Goal: Task Accomplishment & Management: Complete application form

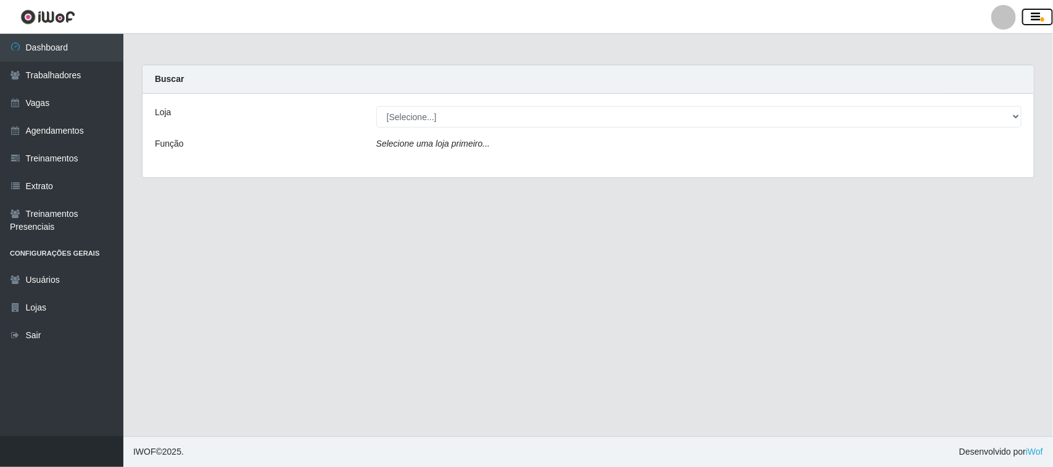
click at [1039, 18] on icon "button" at bounding box center [1035, 17] width 9 height 11
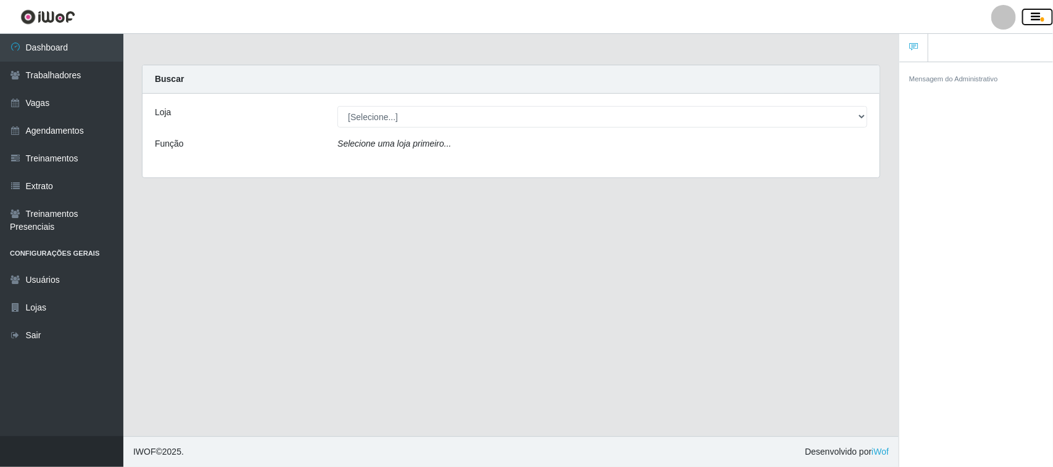
click at [1039, 18] on icon "button" at bounding box center [1035, 17] width 9 height 11
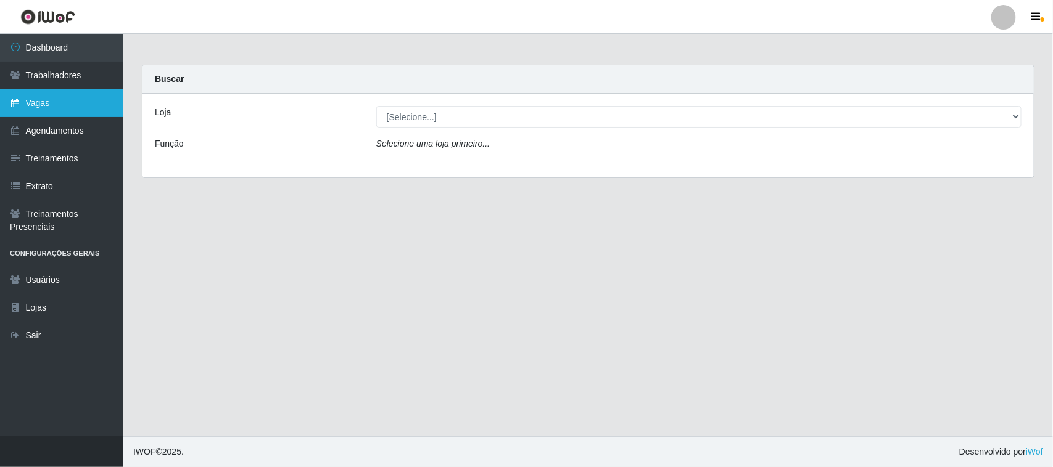
click at [44, 105] on link "Vagas" at bounding box center [61, 103] width 123 height 28
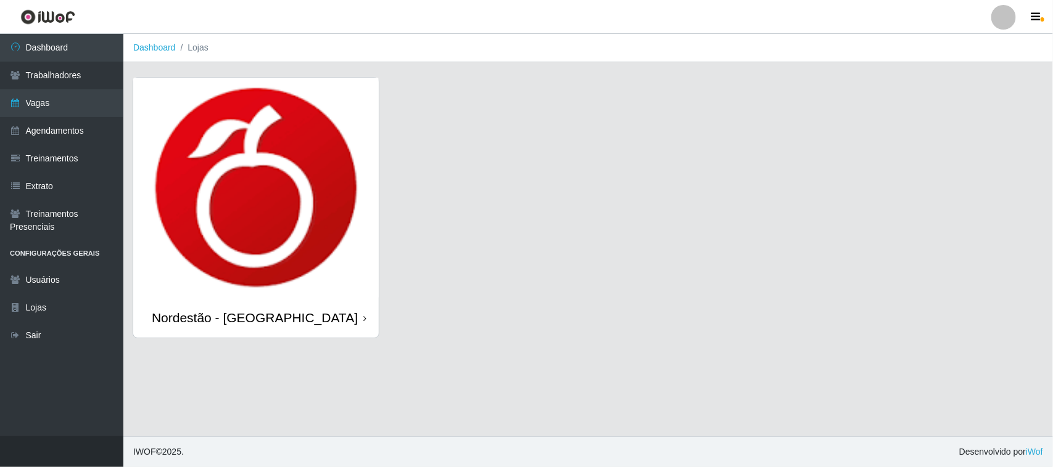
click at [300, 145] on img at bounding box center [255, 188] width 245 height 220
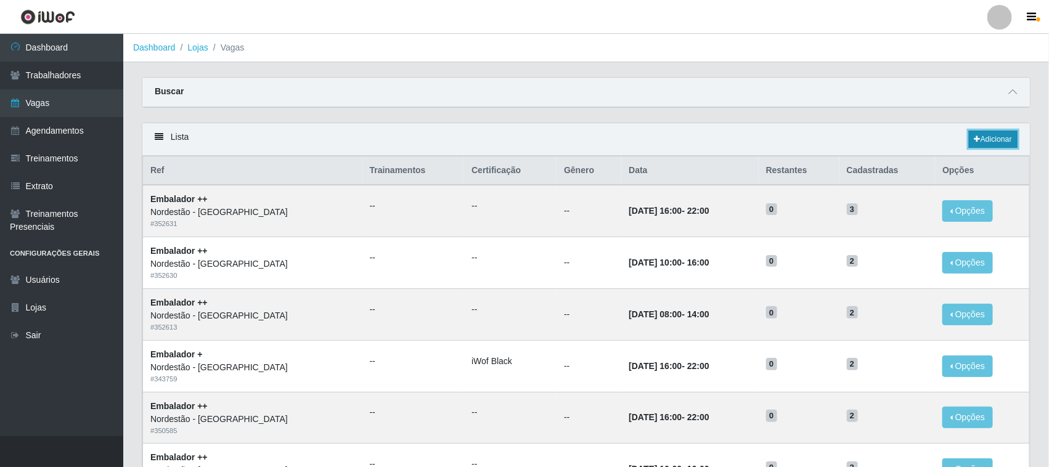
click at [990, 136] on link "Adicionar" at bounding box center [993, 139] width 49 height 17
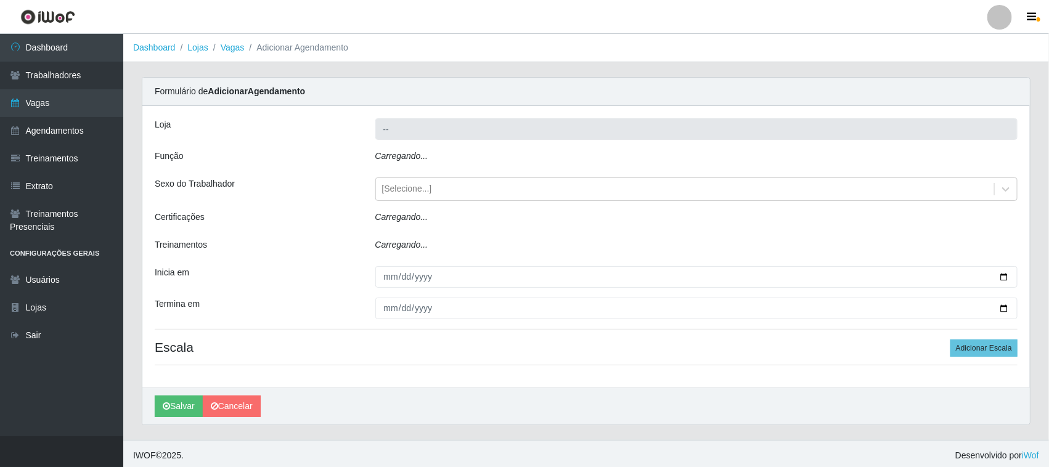
type input "Nordestão - [GEOGRAPHIC_DATA]"
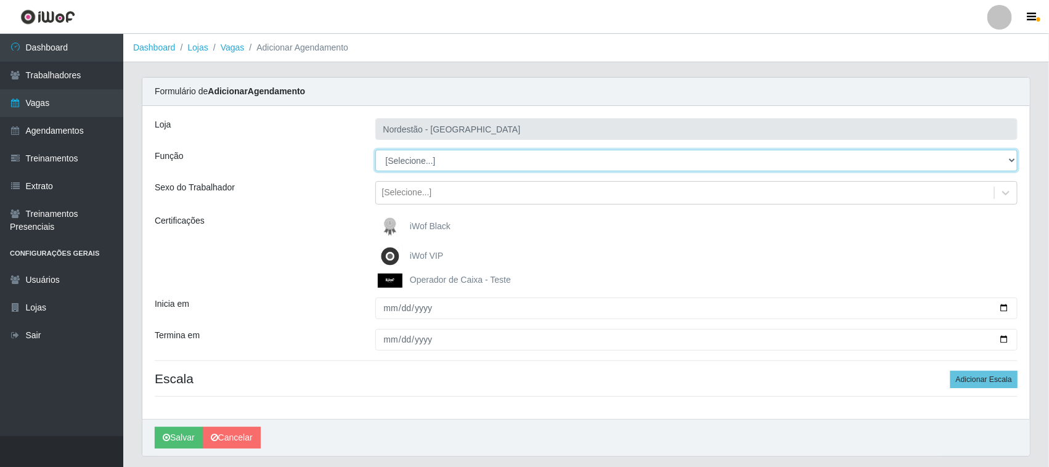
click at [405, 160] on select "[Selecione...] Balconista de Padaria Balconista de Padaria + Balconista de Pada…" at bounding box center [697, 161] width 643 height 22
select select "71"
click at [376, 150] on select "[Selecione...] Balconista de Padaria Balconista de Padaria + Balconista de Pada…" at bounding box center [697, 161] width 643 height 22
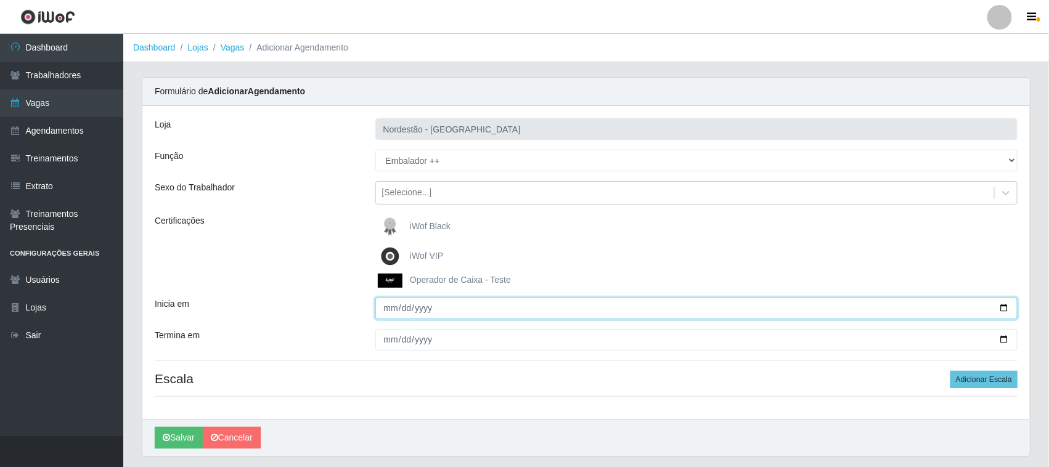
click at [1005, 310] on input "Inicia em" at bounding box center [697, 309] width 643 height 22
type input "[DATE]"
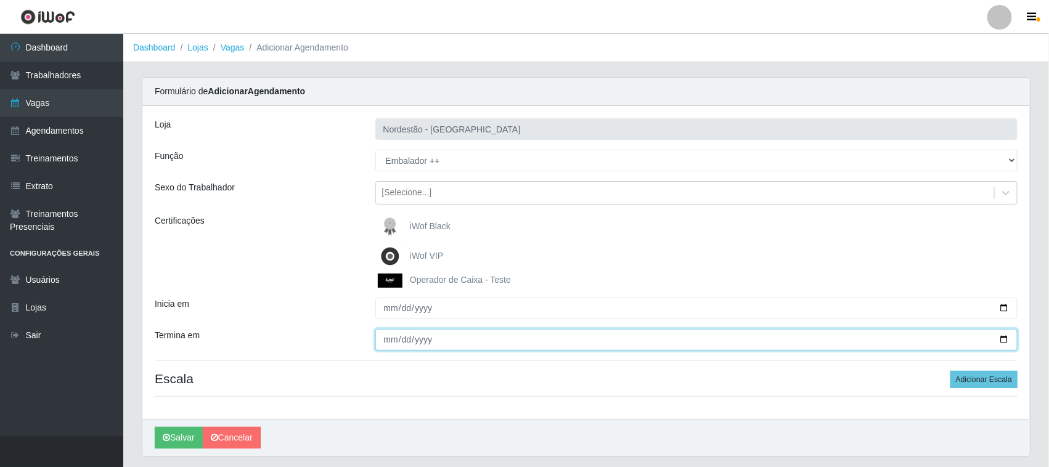
click at [1005, 343] on input "Termina em" at bounding box center [697, 340] width 643 height 22
type input "[DATE]"
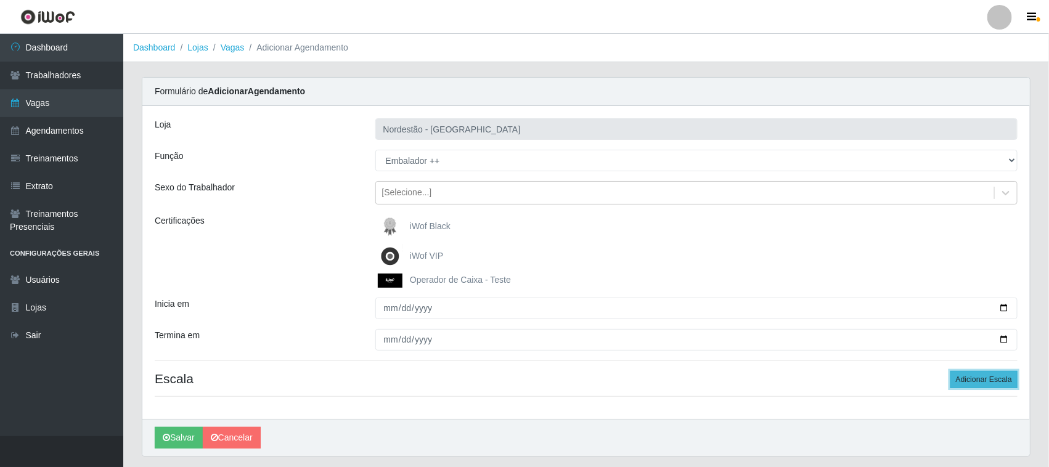
click at [971, 379] on button "Adicionar Escala" at bounding box center [984, 379] width 67 height 17
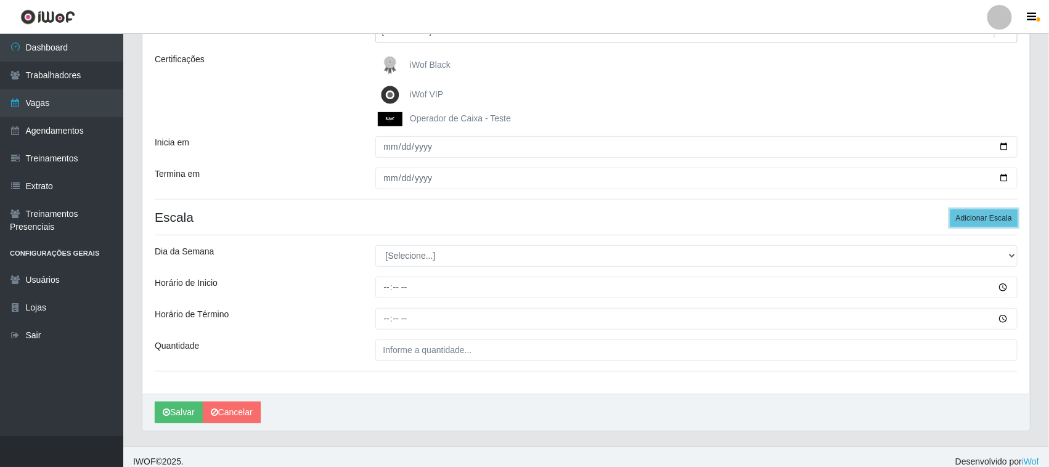
scroll to position [173, 0]
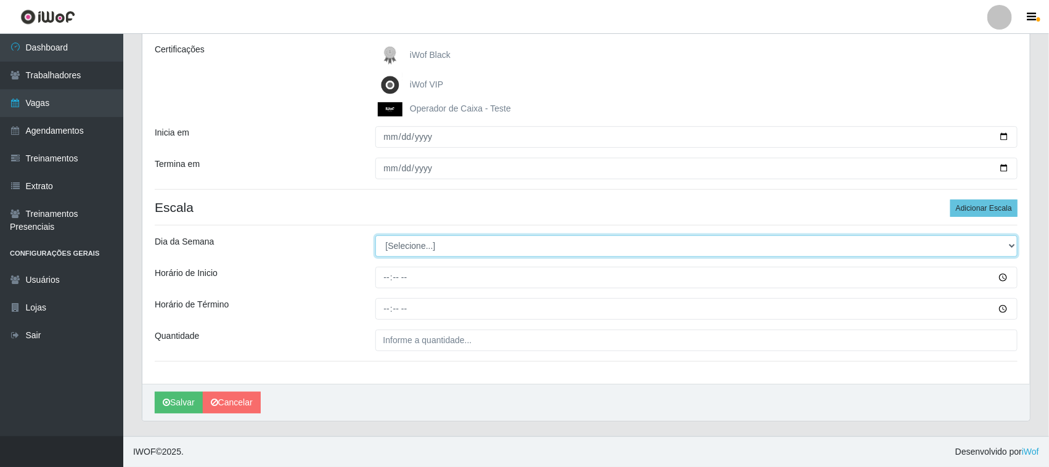
click at [481, 250] on select "[Selecione...] Segunda Terça Quarta Quinta Sexta Sábado Domingo" at bounding box center [697, 247] width 643 height 22
select select "0"
click at [376, 236] on select "[Selecione...] Segunda Terça Quarta Quinta Sexta Sábado Domingo" at bounding box center [697, 247] width 643 height 22
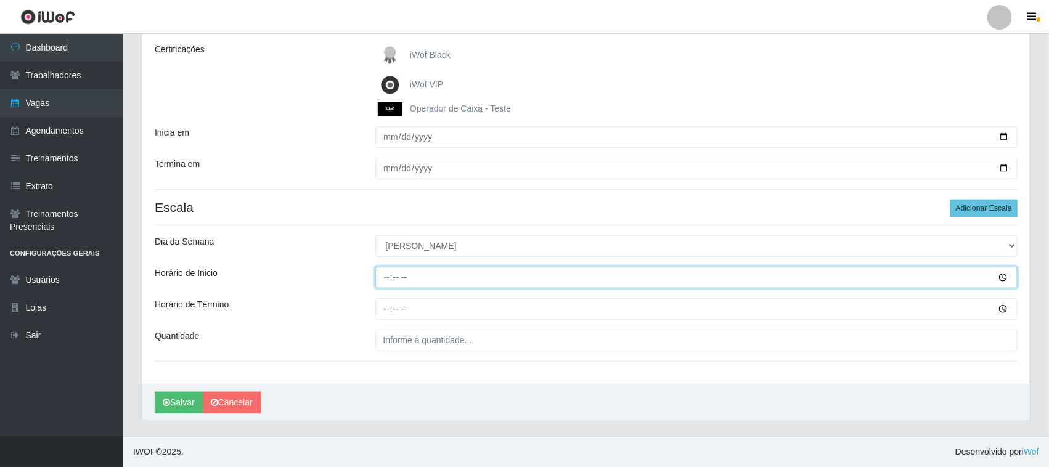
click at [392, 281] on input "Horário de Inicio" at bounding box center [697, 278] width 643 height 22
click at [1004, 273] on input "Horário de Inicio" at bounding box center [697, 278] width 643 height 22
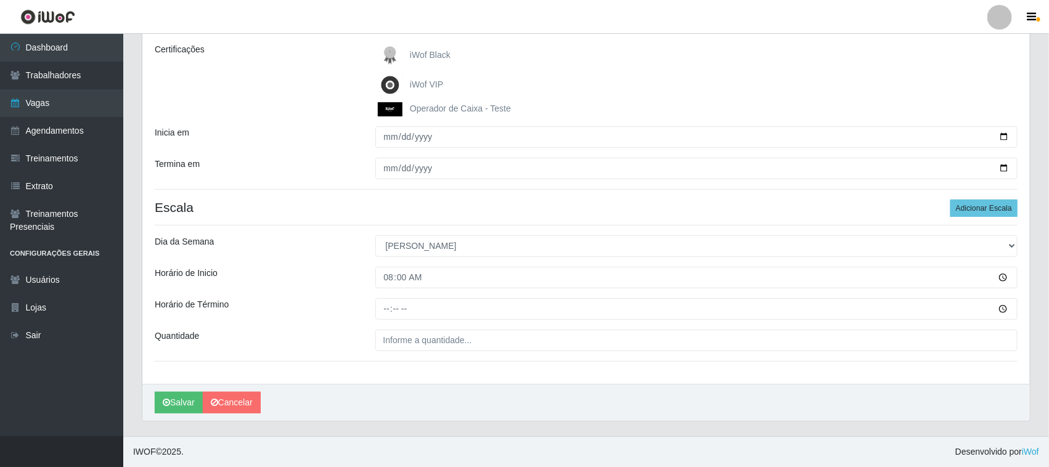
type input "08:00"
click at [554, 375] on div "Loja Nordestão - Nova Parnamirim Função [Selecione...] Balconista de Padaria Ba…" at bounding box center [586, 160] width 888 height 450
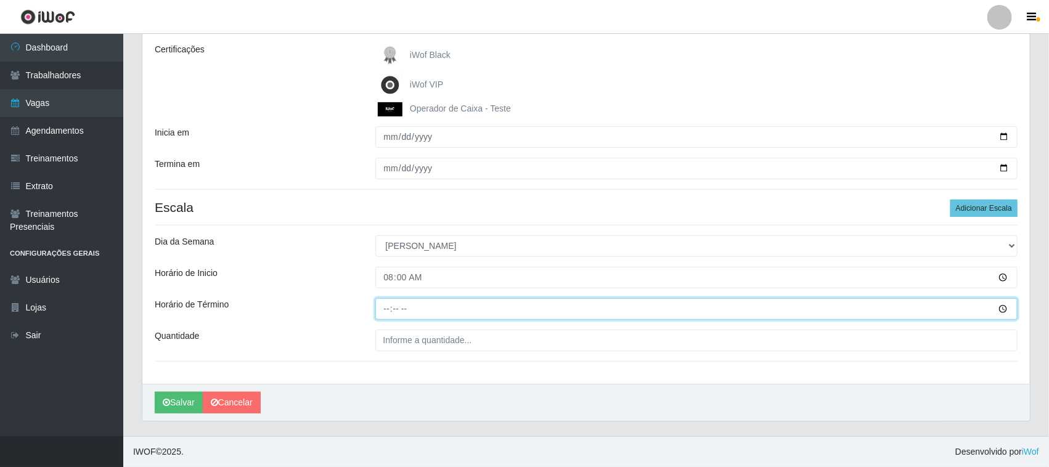
click at [402, 303] on input "Horário de Término" at bounding box center [697, 309] width 643 height 22
click at [1002, 311] on input "Horário de Término" at bounding box center [697, 309] width 643 height 22
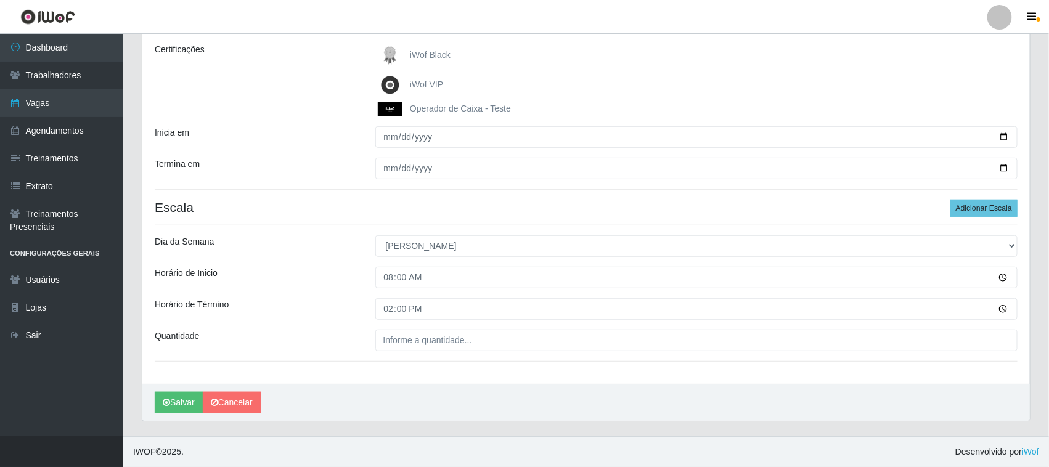
type input "14:00"
click at [577, 326] on div "Loja Nordestão - Nova Parnamirim Função [Selecione...] Balconista de Padaria Ba…" at bounding box center [586, 160] width 888 height 450
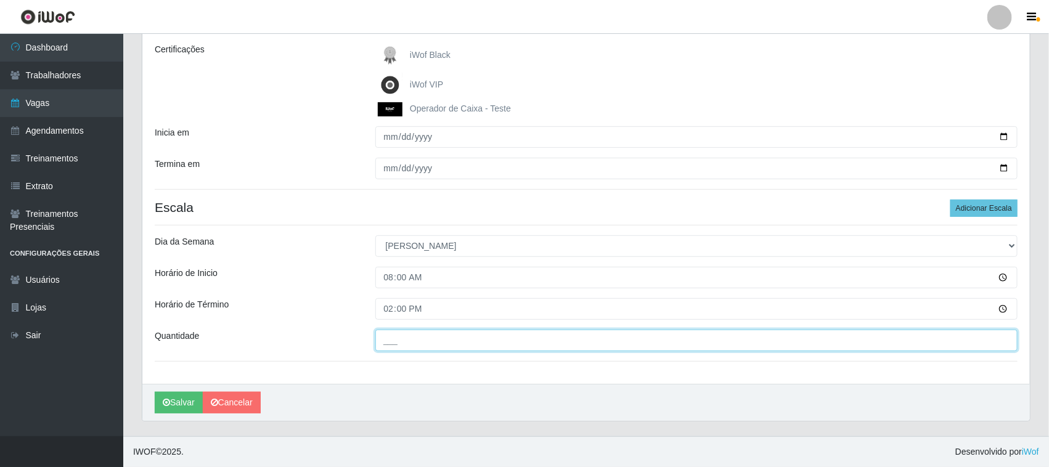
click at [450, 340] on input "___" at bounding box center [697, 341] width 643 height 22
type input "02_"
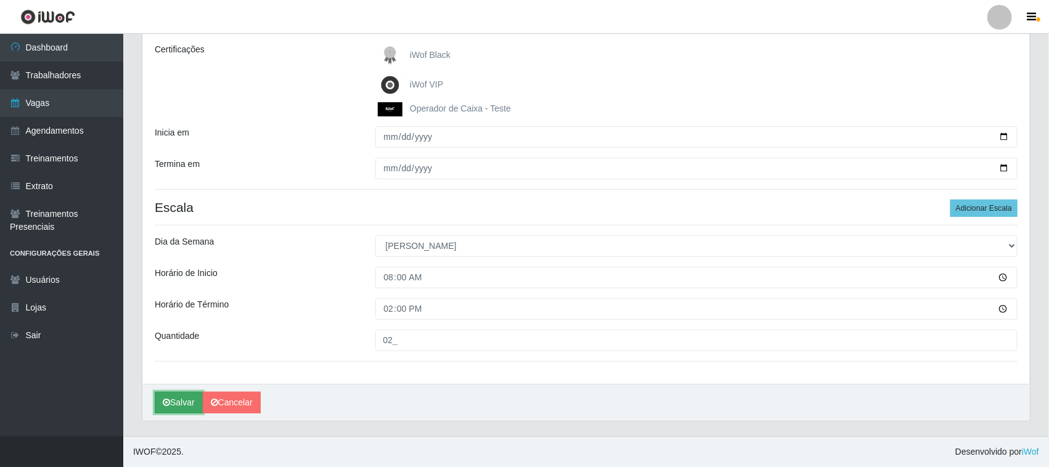
click at [173, 404] on button "Salvar" at bounding box center [179, 403] width 48 height 22
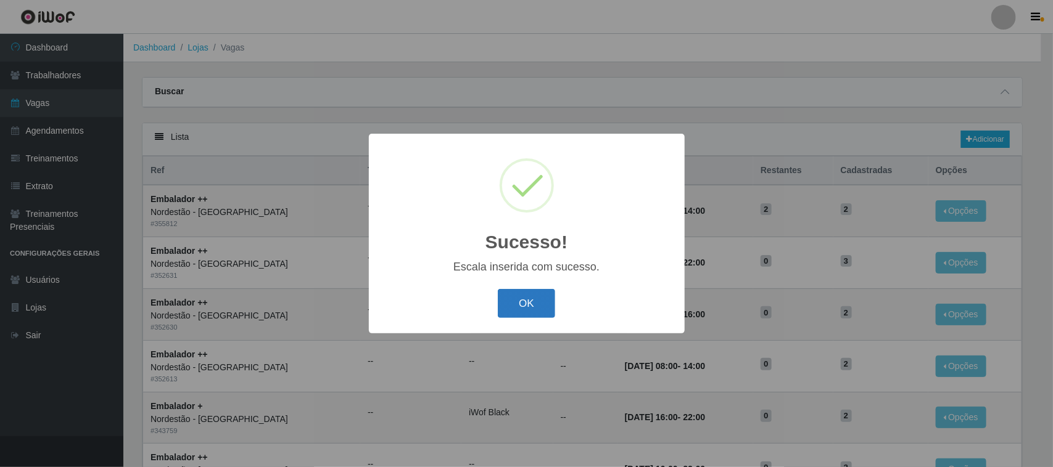
click at [532, 303] on button "OK" at bounding box center [526, 303] width 57 height 29
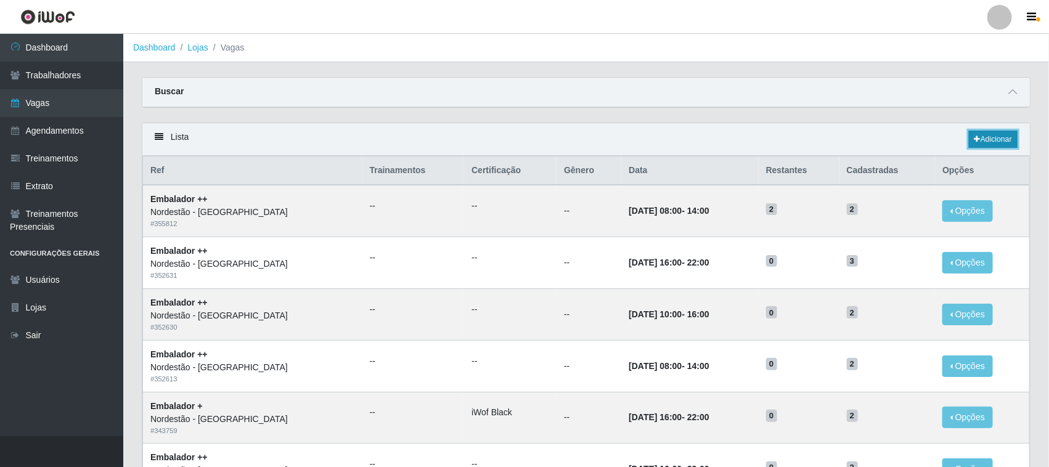
click at [990, 139] on link "Adicionar" at bounding box center [993, 139] width 49 height 17
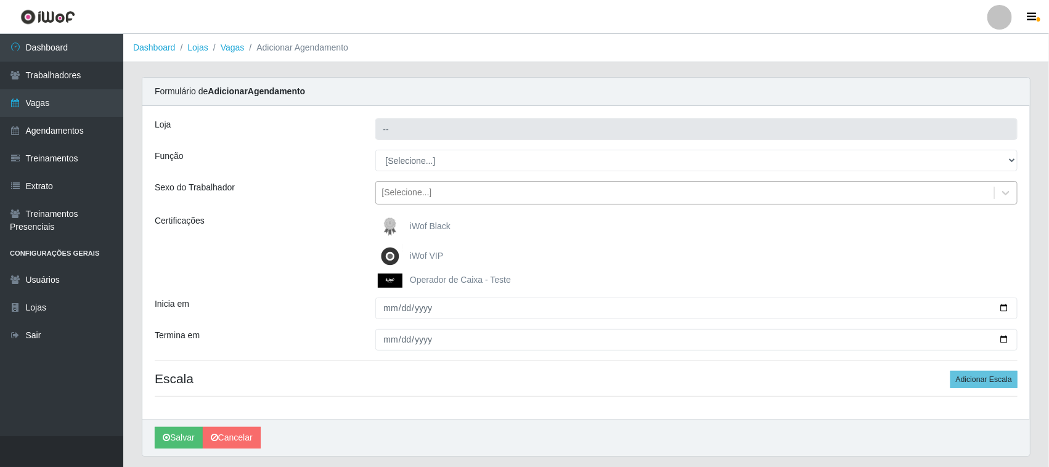
type input "Nordestão - [GEOGRAPHIC_DATA]"
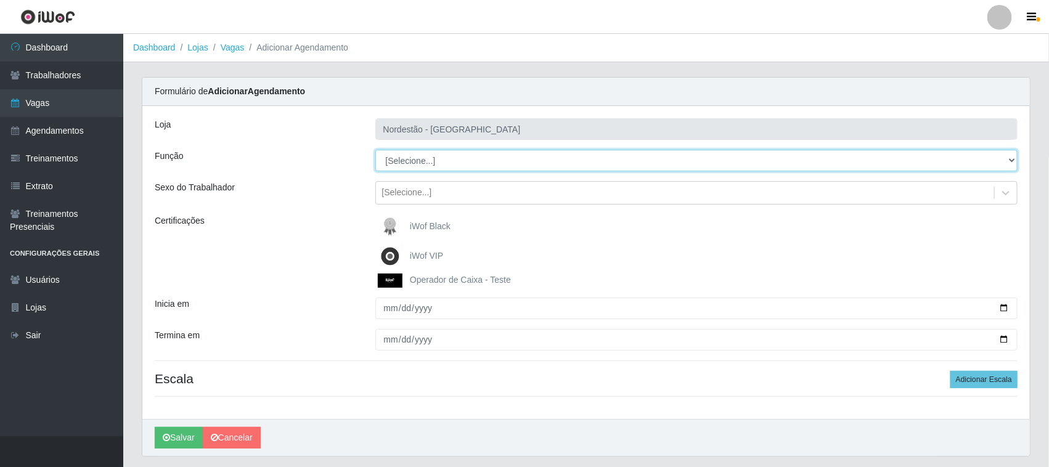
click at [459, 162] on select "[Selecione...] Balconista de Padaria Balconista de Padaria + Balconista de Pada…" at bounding box center [697, 161] width 643 height 22
select select "71"
click at [376, 150] on select "[Selecione...] Balconista de Padaria Balconista de Padaria + Balconista de Pada…" at bounding box center [697, 161] width 643 height 22
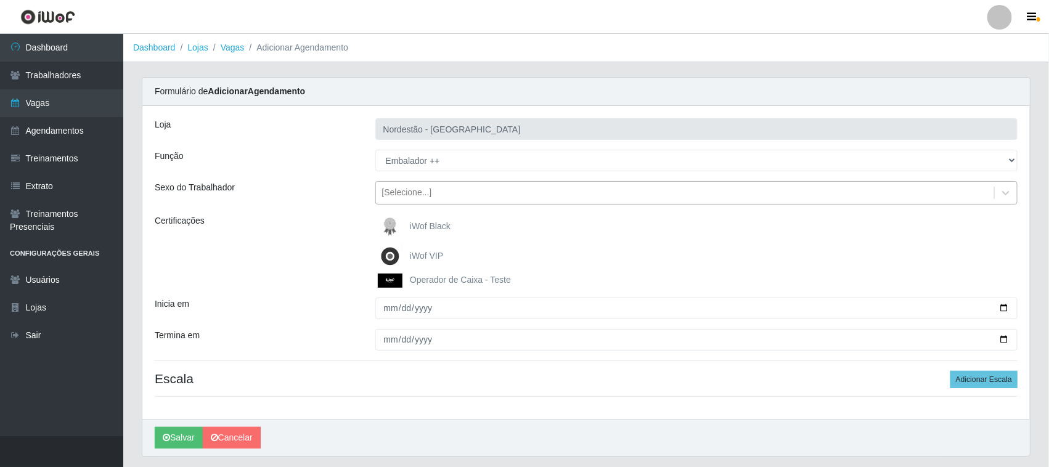
click at [405, 187] on div "[Selecione...]" at bounding box center [407, 193] width 50 height 13
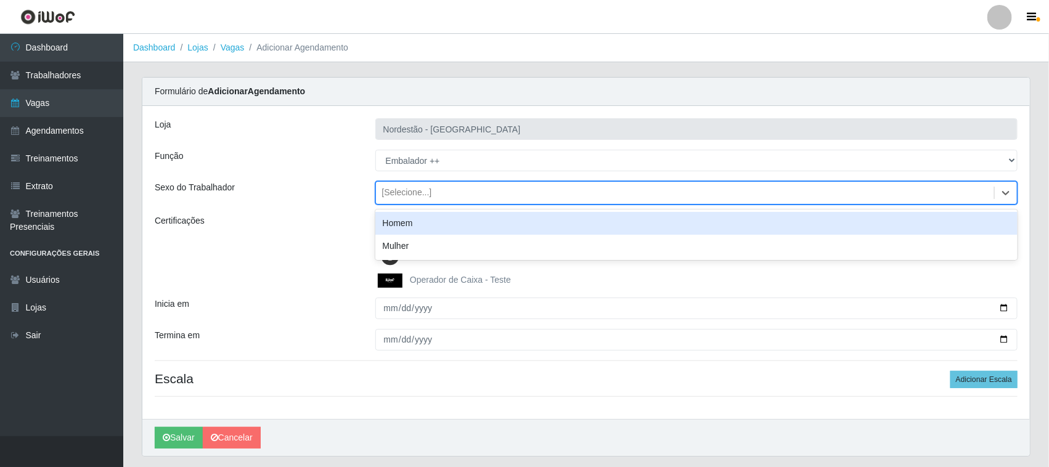
click at [342, 203] on div "Sexo do Trabalhador" at bounding box center [256, 192] width 221 height 23
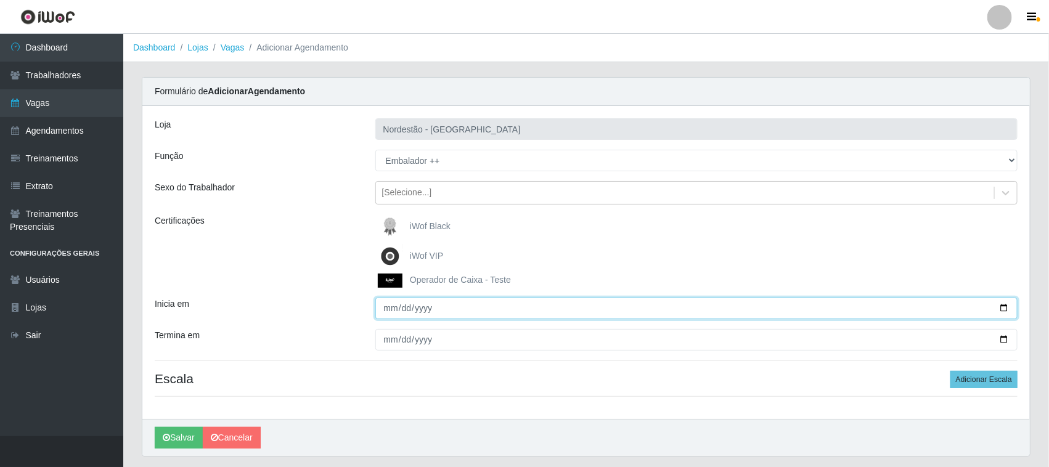
click at [1003, 310] on input "Inicia em" at bounding box center [697, 309] width 643 height 22
type input "[DATE]"
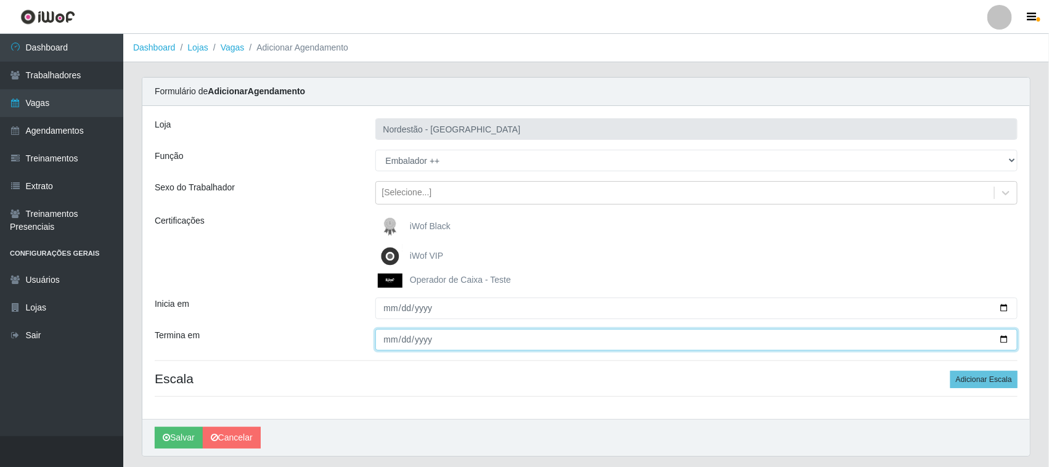
click at [1006, 337] on input "Termina em" at bounding box center [697, 340] width 643 height 22
type input "[DATE]"
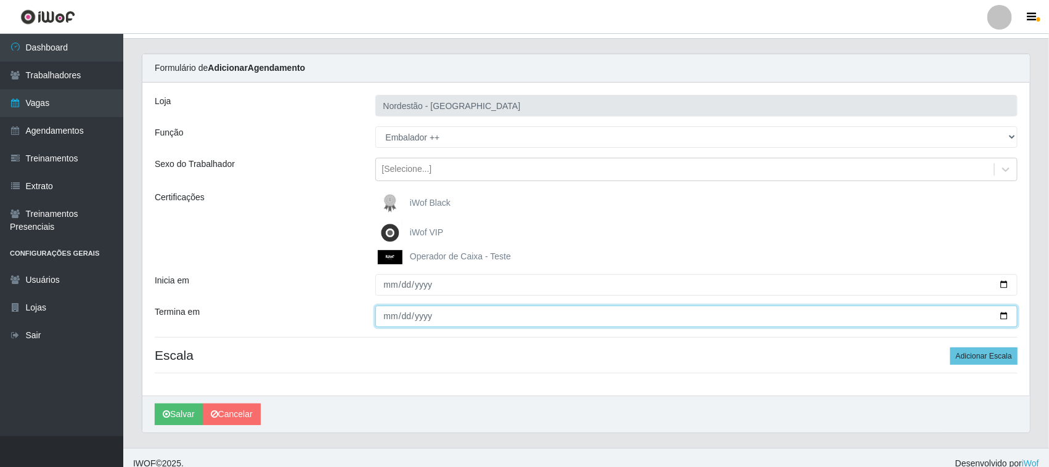
scroll to position [36, 0]
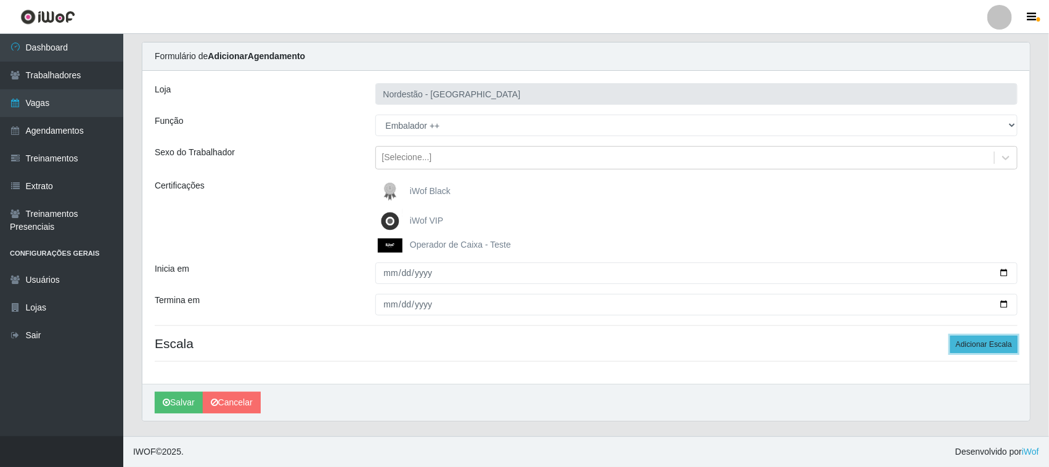
click at [972, 343] on button "Adicionar Escala" at bounding box center [984, 344] width 67 height 17
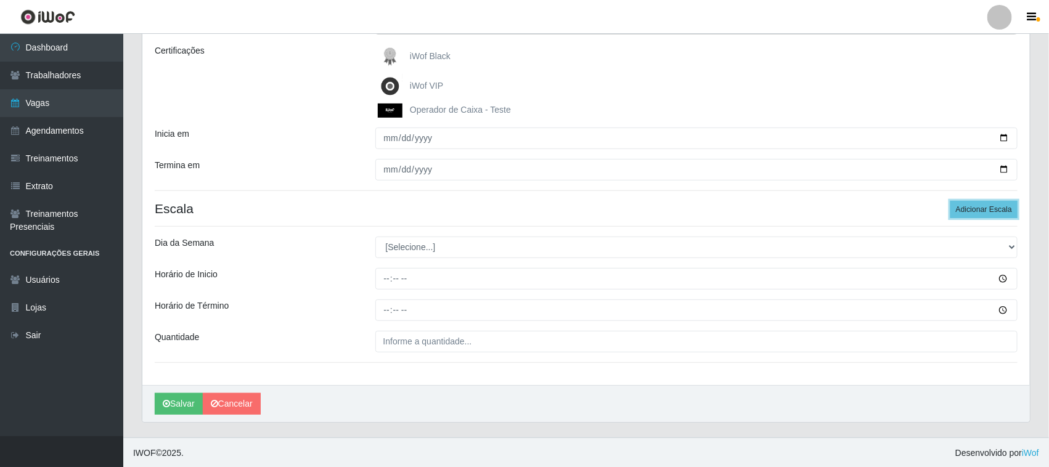
scroll to position [173, 0]
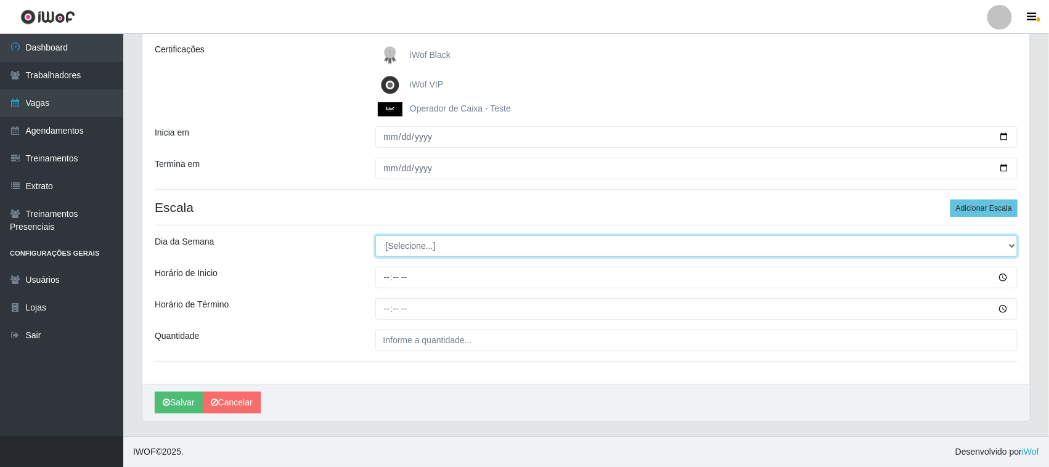
click at [440, 245] on select "[Selecione...] Segunda Terça Quarta Quinta Sexta Sábado Domingo" at bounding box center [697, 247] width 643 height 22
select select "0"
click at [376, 236] on select "[Selecione...] Segunda Terça Quarta Quinta Sexta Sábado Domingo" at bounding box center [697, 247] width 643 height 22
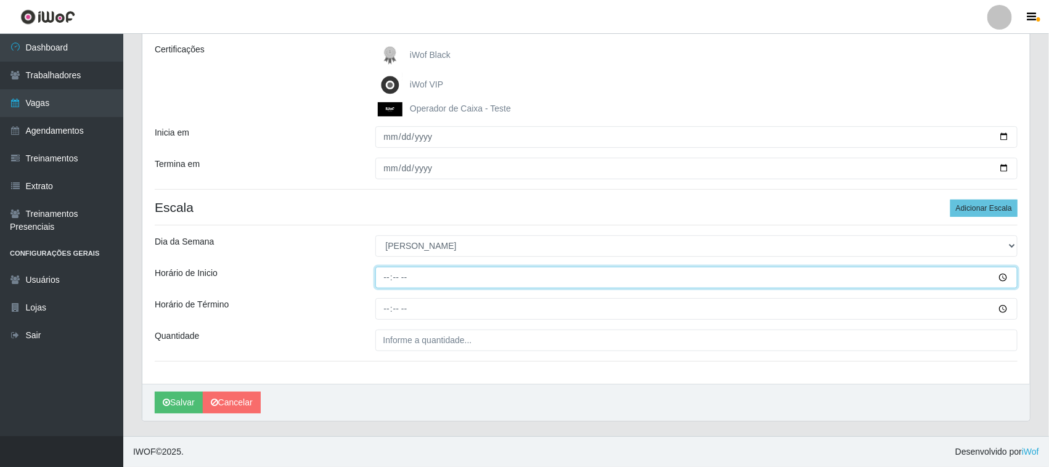
click at [388, 275] on input "Horário de Inicio" at bounding box center [697, 278] width 643 height 22
type input "10:00"
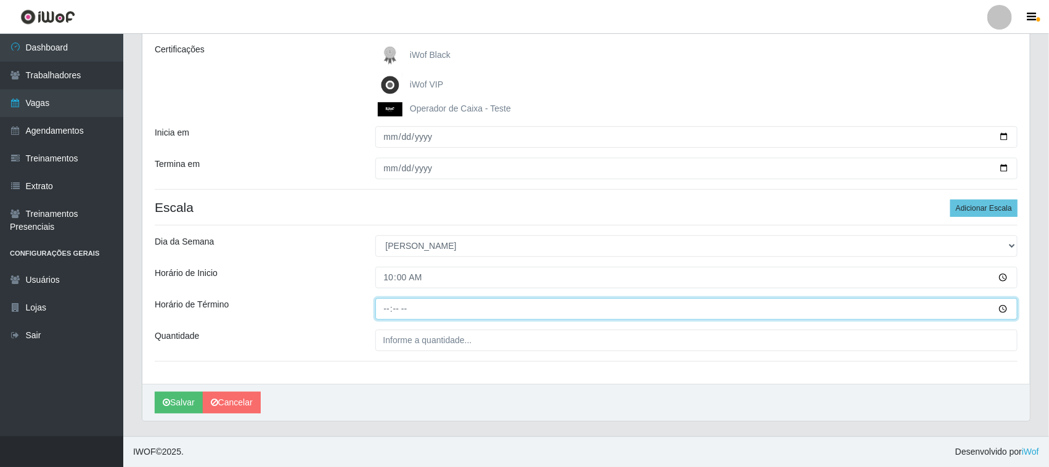
click at [383, 307] on input "Horário de Término" at bounding box center [697, 309] width 643 height 22
type input "16:00"
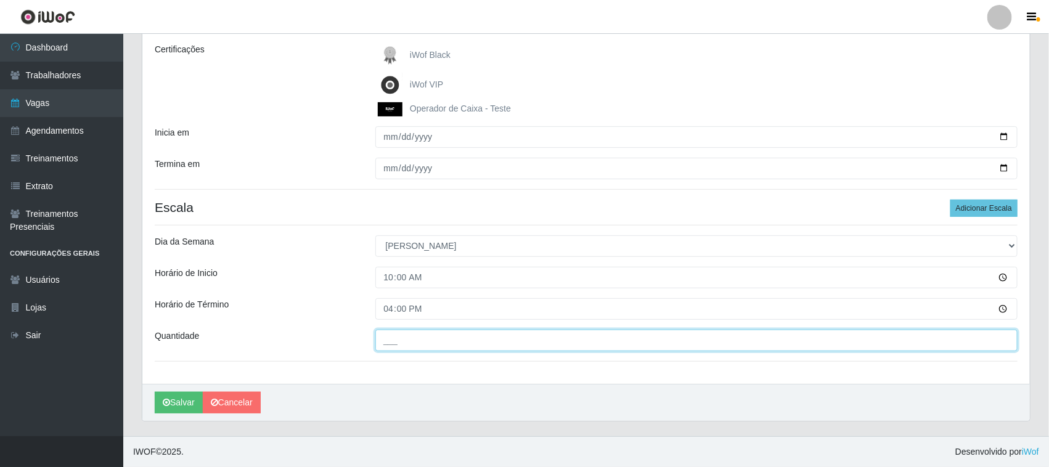
click at [516, 346] on input "___" at bounding box center [697, 341] width 643 height 22
type input "02_"
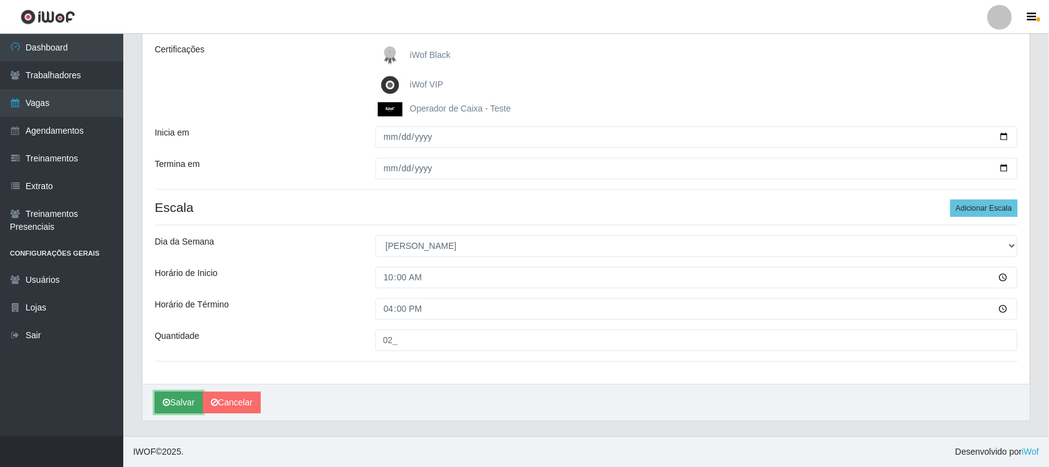
click at [178, 399] on button "Salvar" at bounding box center [179, 403] width 48 height 22
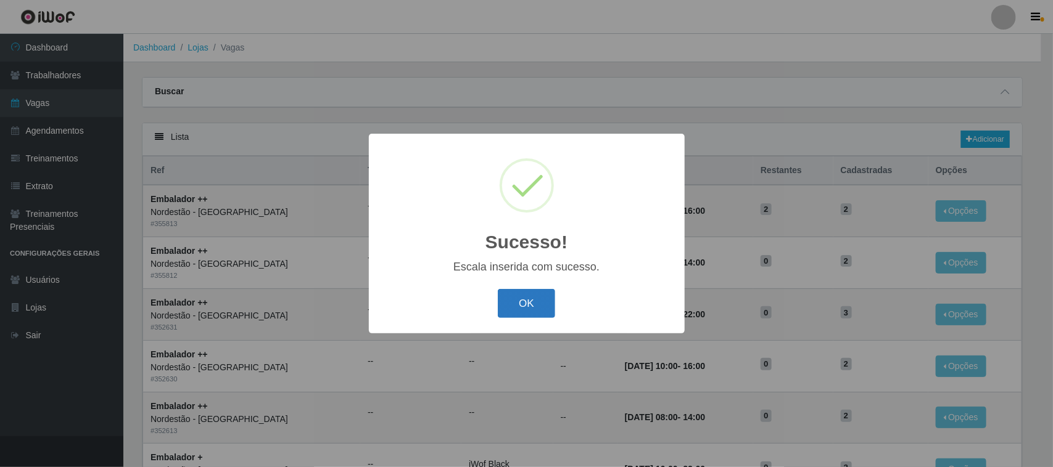
click at [509, 300] on button "OK" at bounding box center [526, 303] width 57 height 29
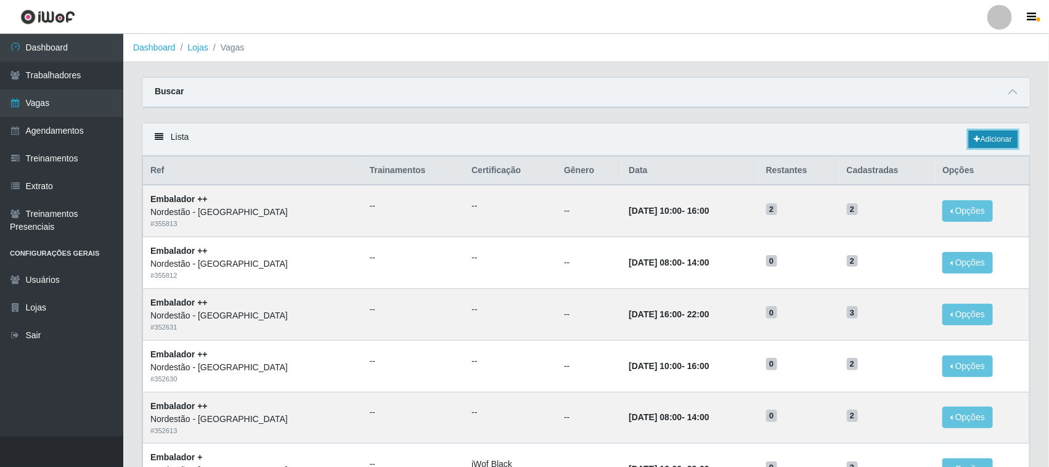
click at [988, 141] on link "Adicionar" at bounding box center [993, 139] width 49 height 17
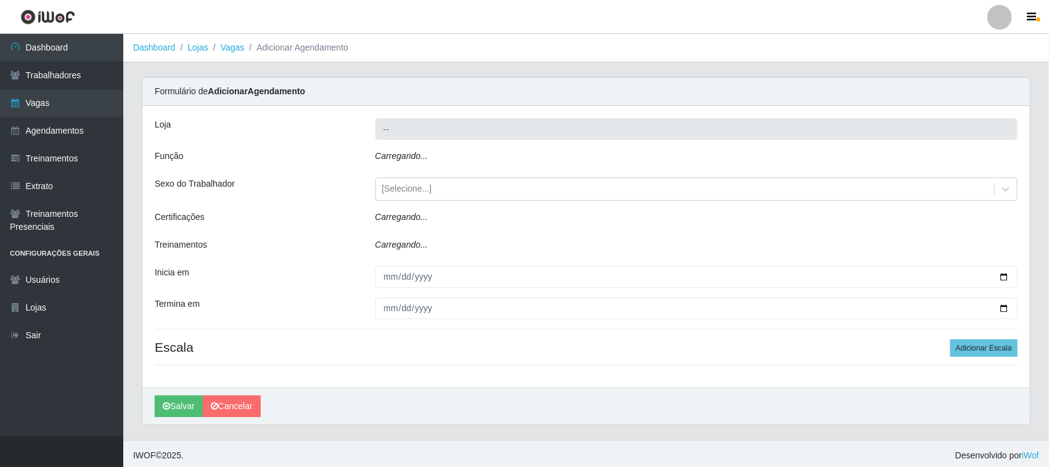
type input "Nordestão - [GEOGRAPHIC_DATA]"
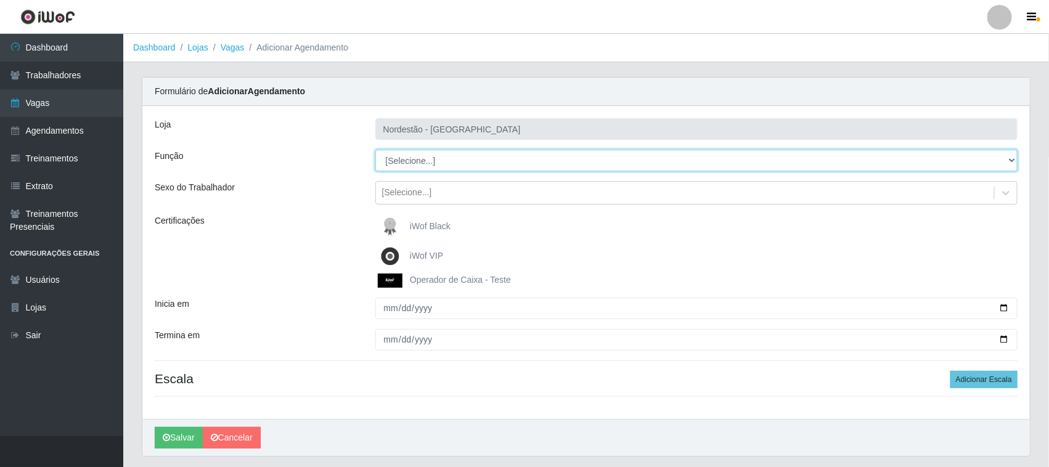
click at [521, 162] on select "[Selecione...] Balconista de Padaria Balconista de Padaria + Balconista de Pada…" at bounding box center [697, 161] width 643 height 22
select select "71"
click at [376, 150] on select "[Selecione...] Balconista de Padaria Balconista de Padaria + Balconista de Pada…" at bounding box center [697, 161] width 643 height 22
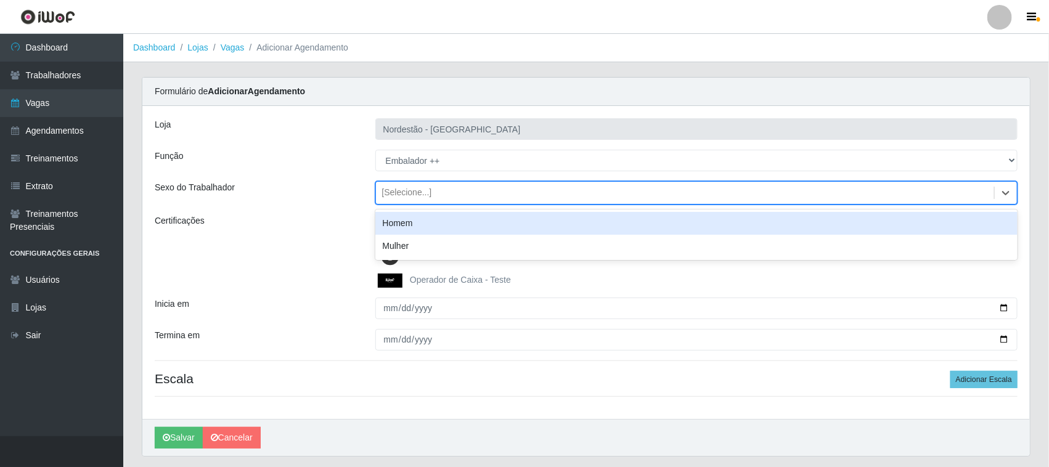
click at [436, 192] on div "[Selecione...]" at bounding box center [685, 193] width 619 height 20
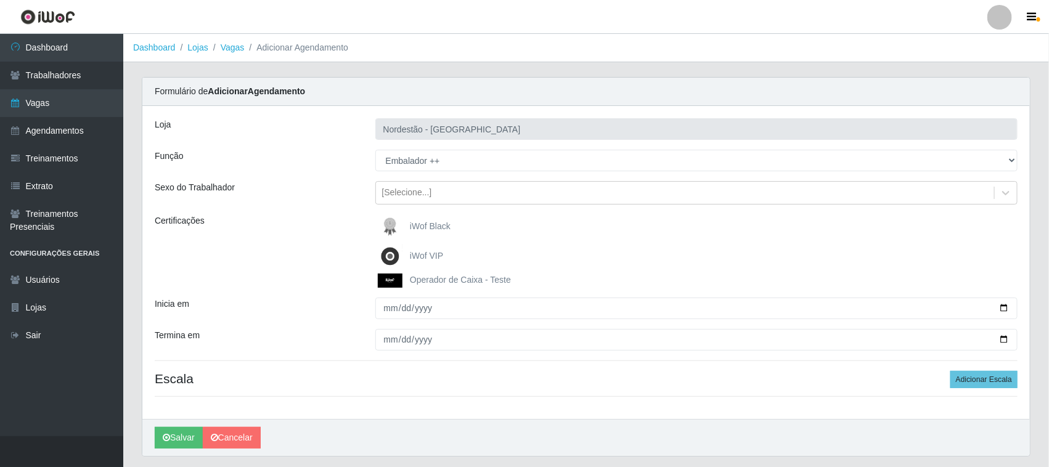
click at [334, 192] on div "Sexo do Trabalhador" at bounding box center [256, 192] width 221 height 23
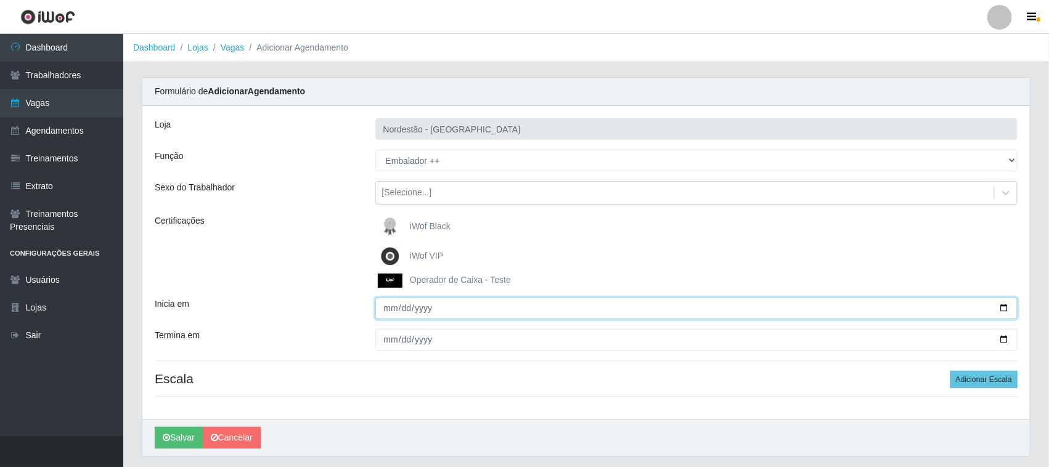
click at [1003, 307] on input "Inicia em" at bounding box center [697, 309] width 643 height 22
type input "[DATE]"
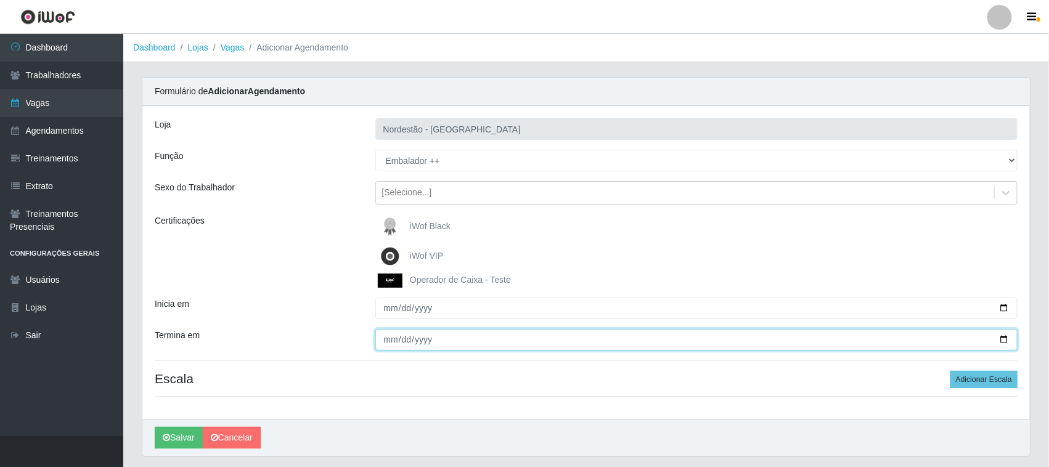
click at [1001, 337] on input "Termina em" at bounding box center [697, 340] width 643 height 22
type input "[DATE]"
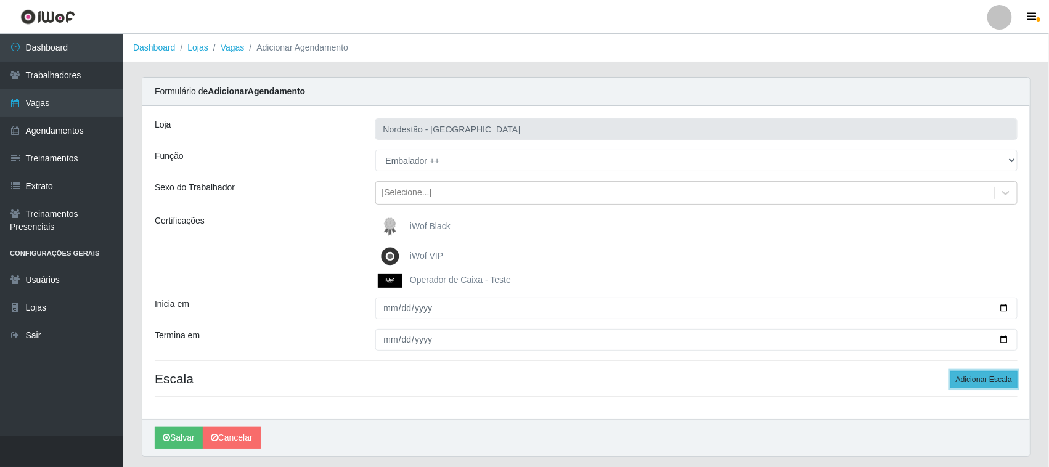
click at [968, 380] on button "Adicionar Escala" at bounding box center [984, 379] width 67 height 17
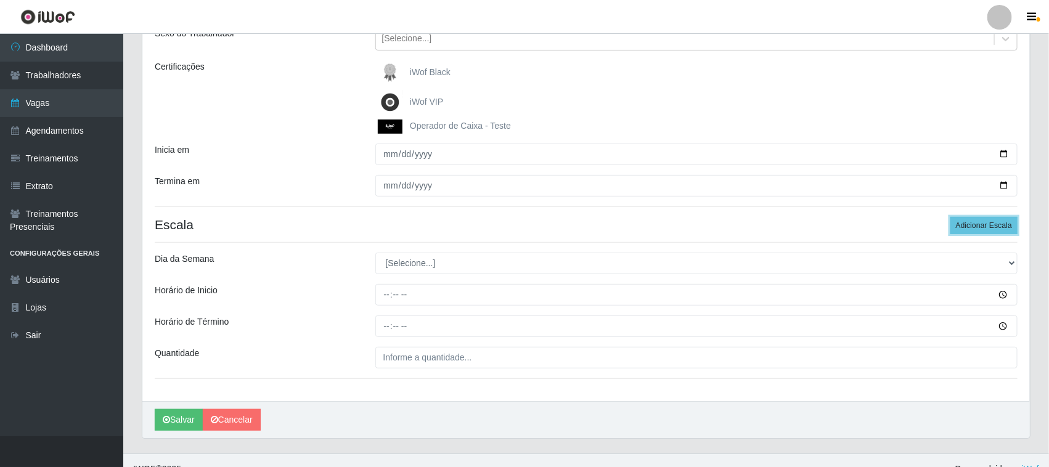
scroll to position [173, 0]
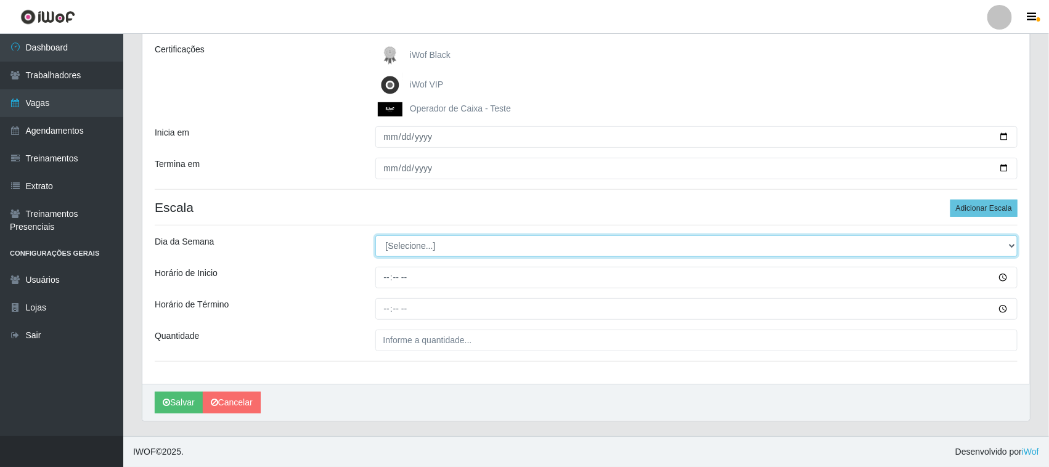
click at [427, 244] on select "[Selecione...] Segunda Terça Quarta Quinta Sexta Sábado Domingo" at bounding box center [697, 247] width 643 height 22
select select "0"
click at [376, 236] on select "[Selecione...] Segunda Terça Quarta Quinta Sexta Sábado Domingo" at bounding box center [697, 247] width 643 height 22
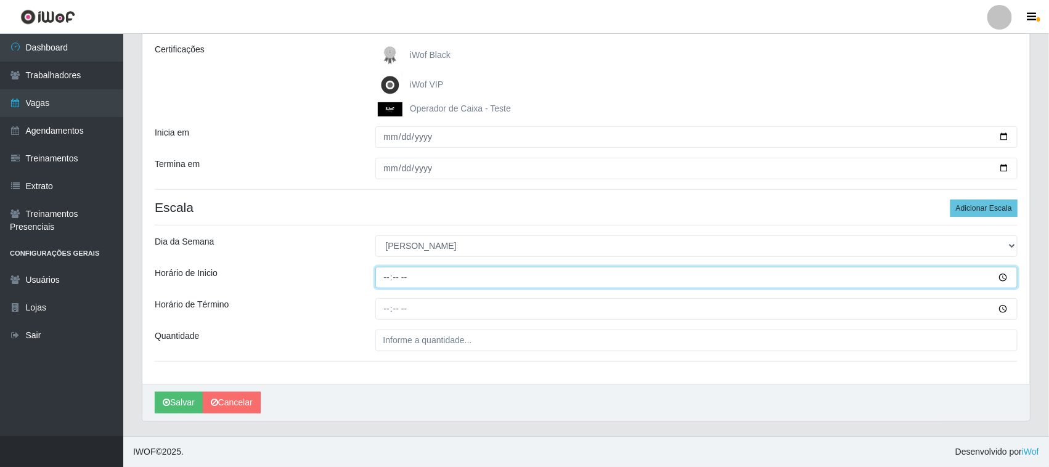
click at [382, 279] on input "Horário de Inicio" at bounding box center [697, 278] width 643 height 22
type input "16:00"
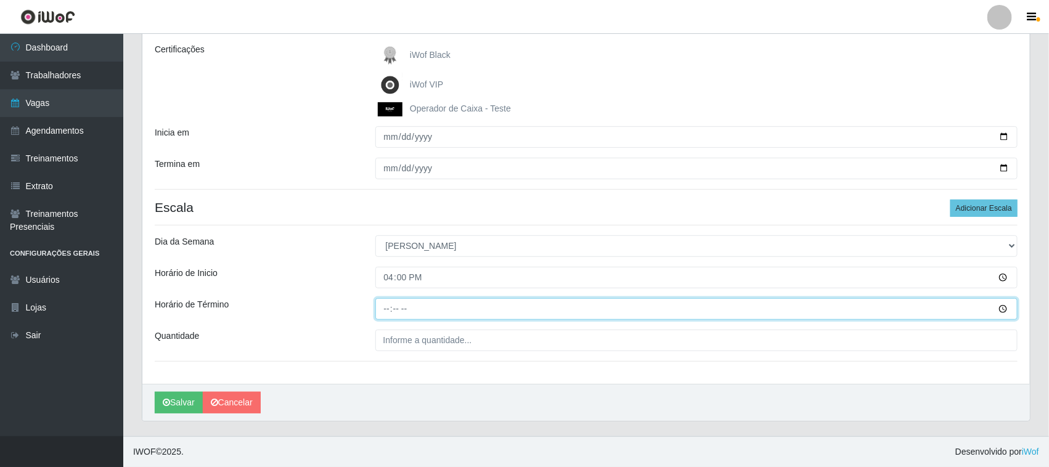
click at [386, 310] on input "Horário de Término" at bounding box center [697, 309] width 643 height 22
type input "22:00"
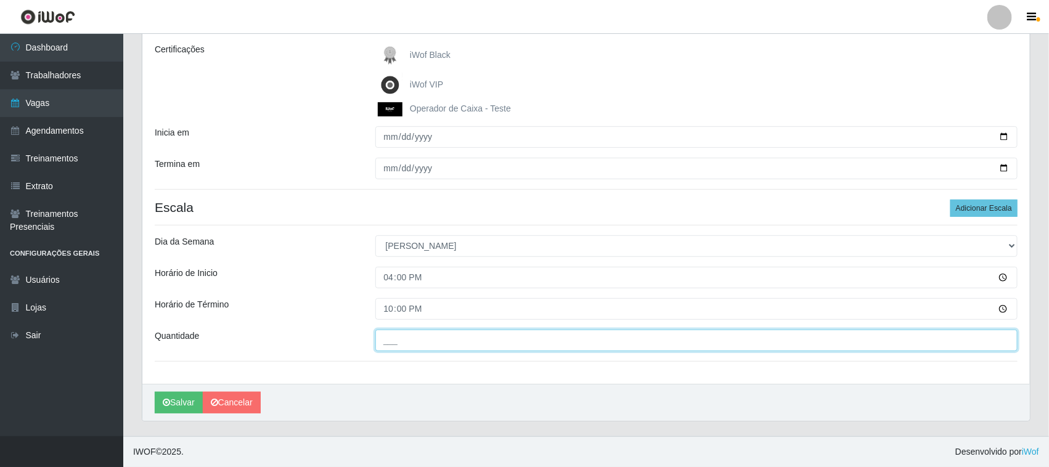
click at [445, 340] on input "___" at bounding box center [697, 341] width 643 height 22
type input "3__"
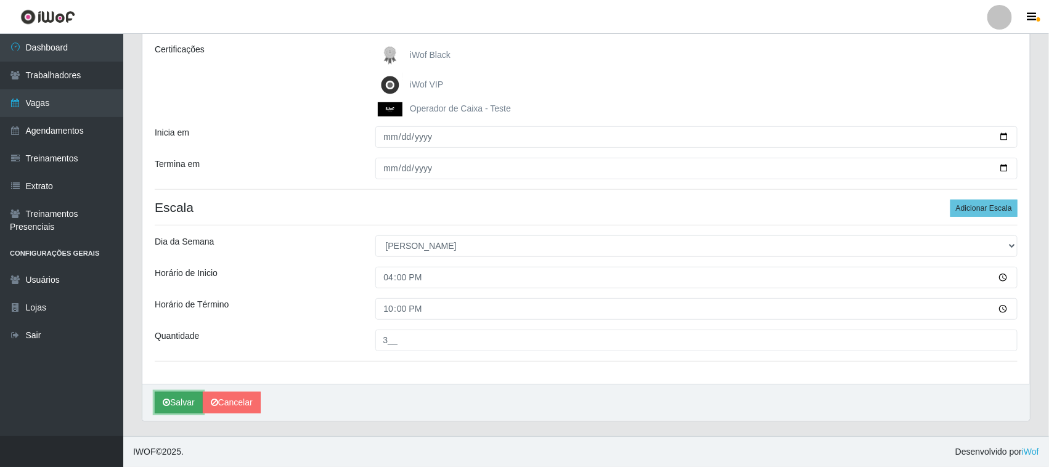
click at [190, 402] on button "Salvar" at bounding box center [179, 403] width 48 height 22
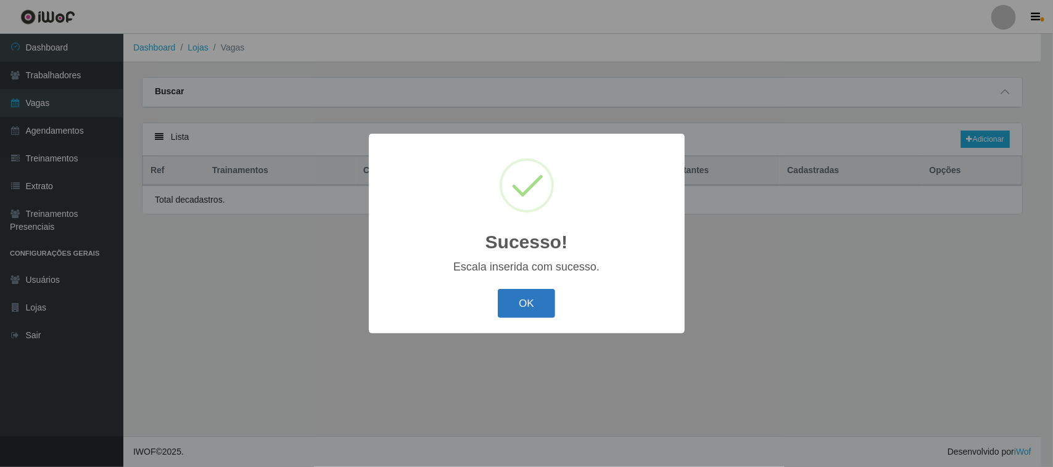
click at [528, 303] on button "OK" at bounding box center [526, 303] width 57 height 29
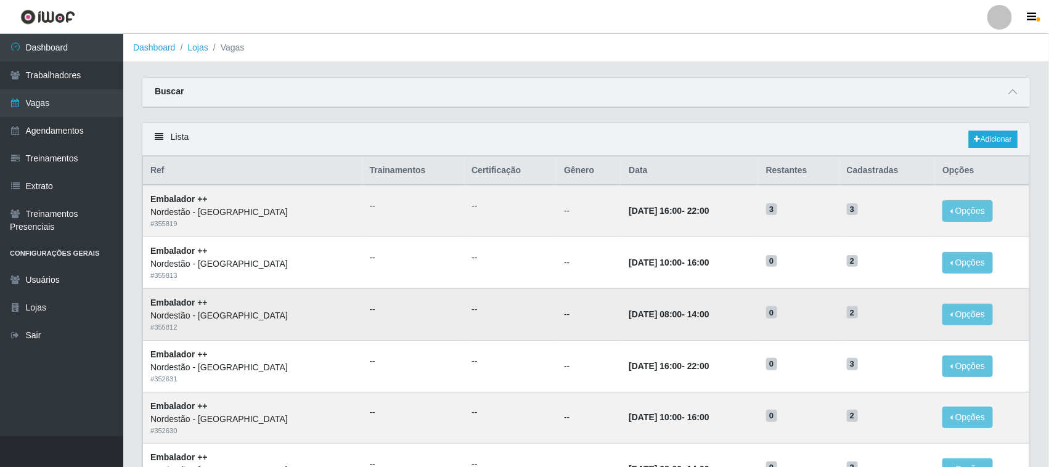
scroll to position [77, 0]
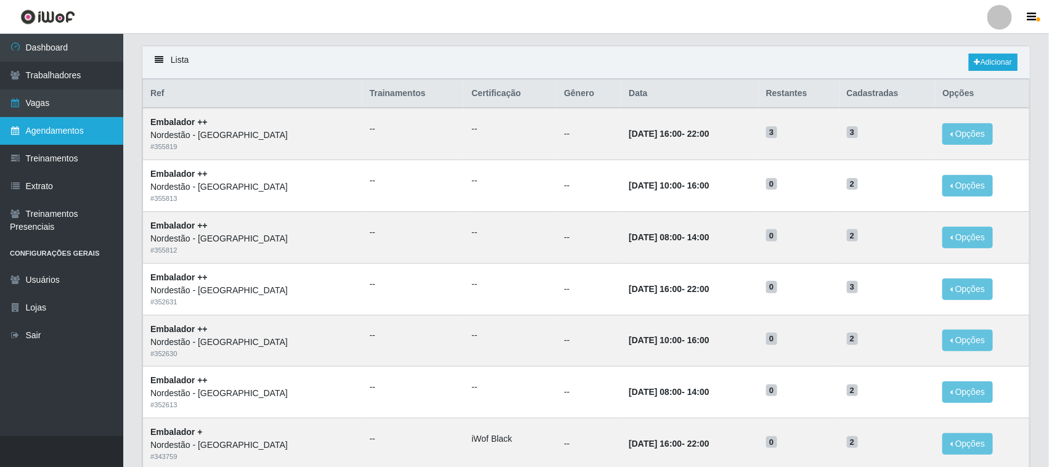
click at [47, 129] on link "Agendamentos" at bounding box center [61, 131] width 123 height 28
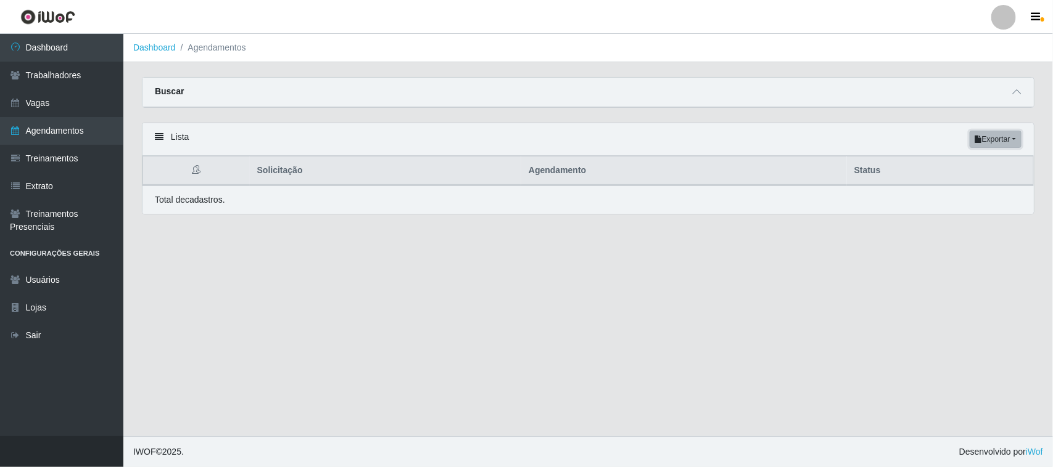
click at [988, 139] on button "Exportar" at bounding box center [995, 139] width 52 height 17
click at [799, 236] on main "Dashboard Agendamentos Carregando... Buscar Início em [GEOGRAPHIC_DATA] em Stat…" at bounding box center [587, 235] width 929 height 403
click at [49, 102] on link "Vagas" at bounding box center [61, 103] width 123 height 28
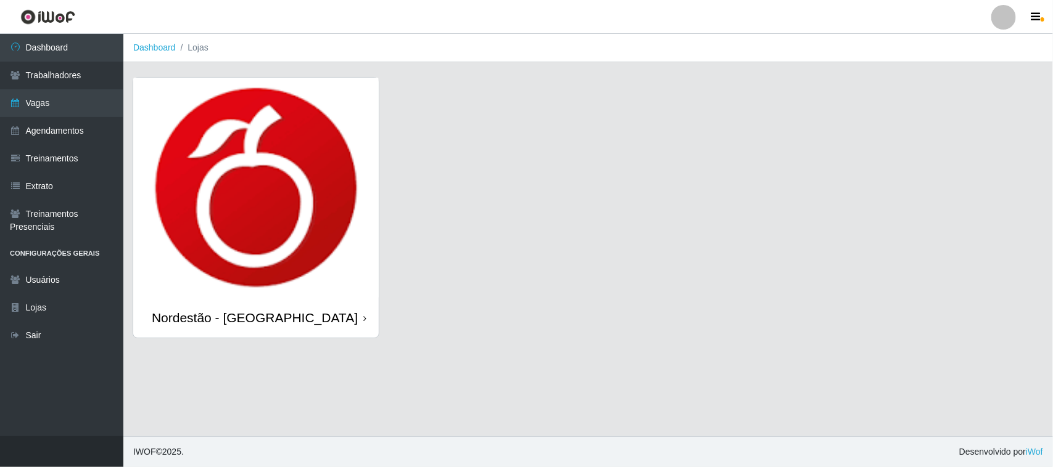
click at [288, 177] on img at bounding box center [255, 188] width 245 height 220
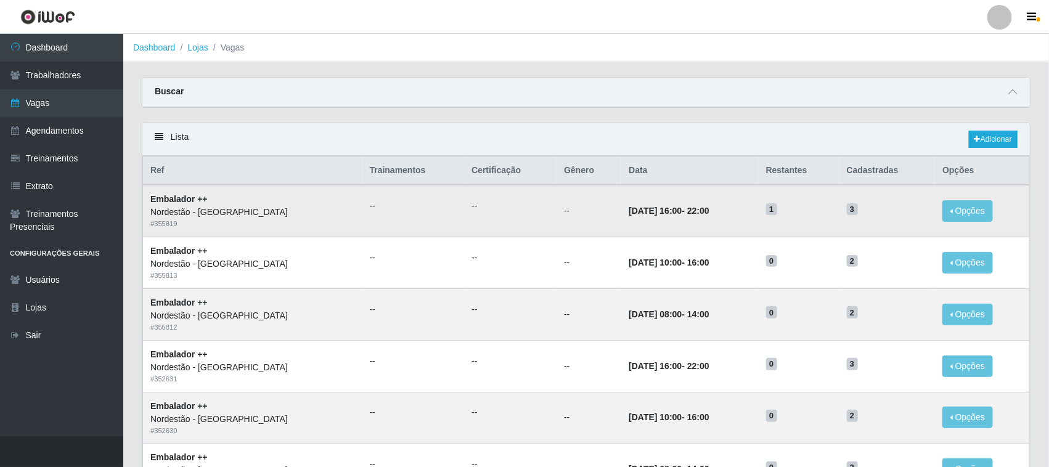
click at [778, 215] on span "1" at bounding box center [771, 209] width 11 height 12
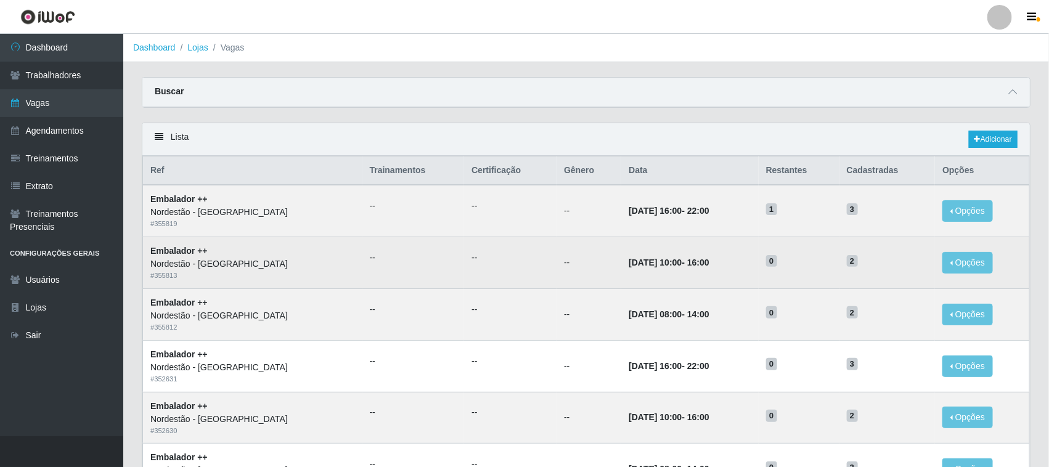
click at [763, 276] on td "0" at bounding box center [799, 263] width 81 height 52
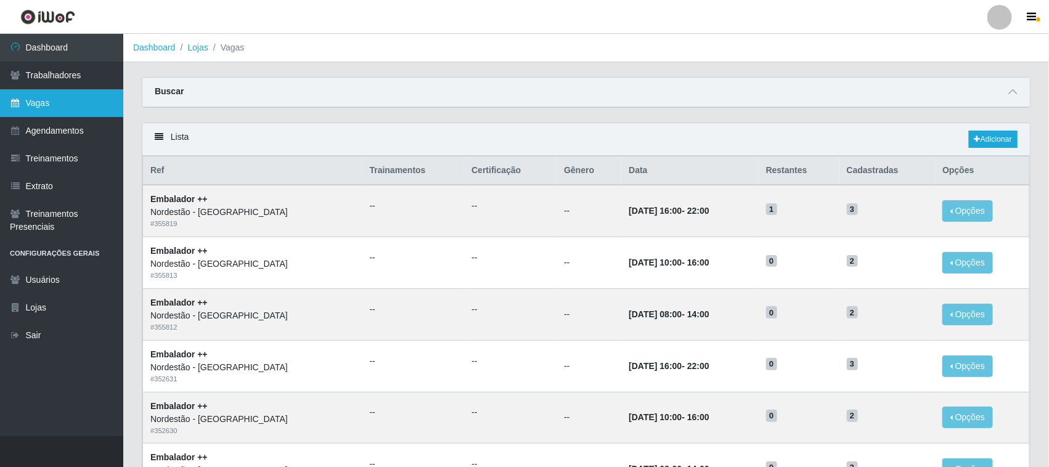
click at [68, 105] on link "Vagas" at bounding box center [61, 103] width 123 height 28
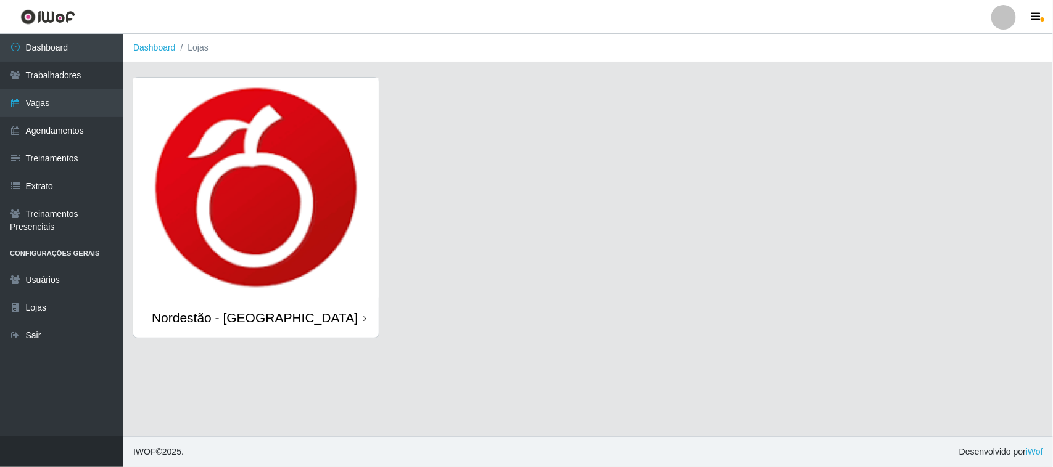
click at [259, 142] on img at bounding box center [255, 188] width 245 height 220
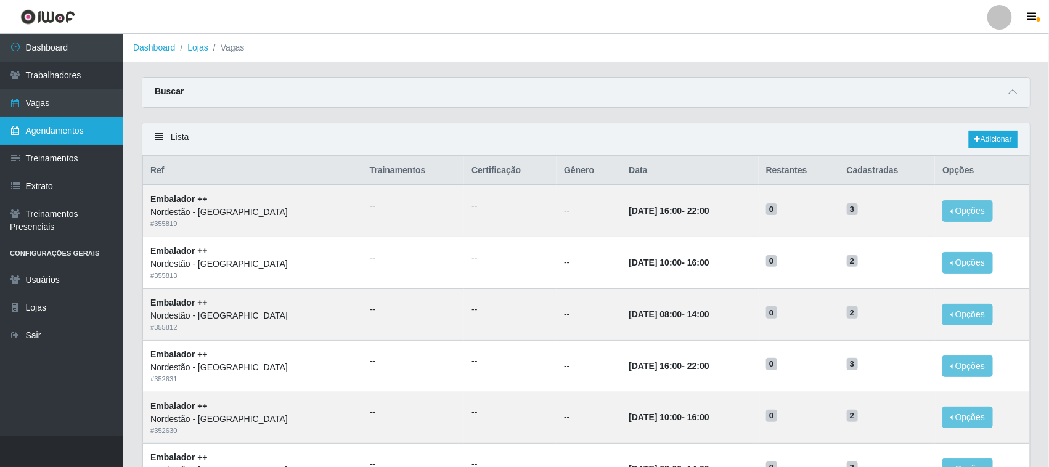
click at [29, 136] on link "Agendamentos" at bounding box center [61, 131] width 123 height 28
